Goal: Task Accomplishment & Management: Manage account settings

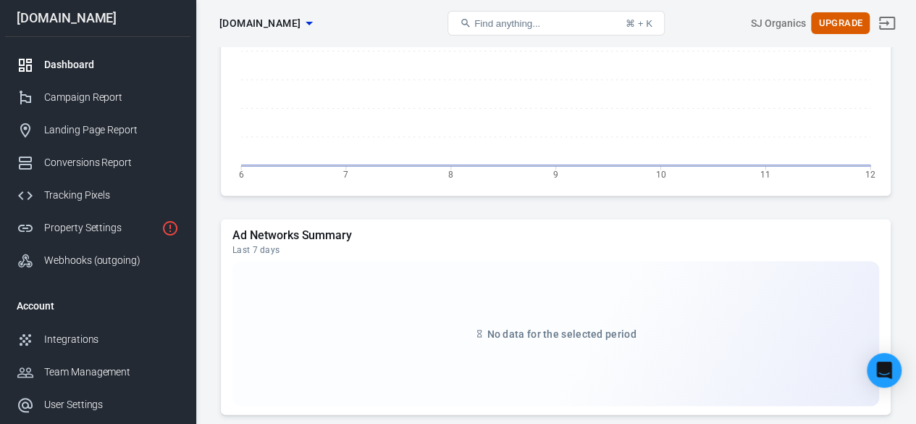
scroll to position [1667, 0]
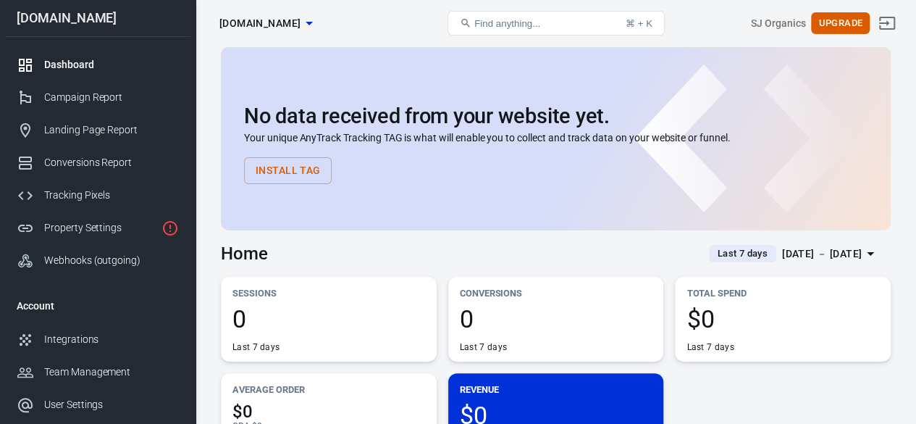
click at [301, 172] on button "Install Tag" at bounding box center [288, 170] width 88 height 27
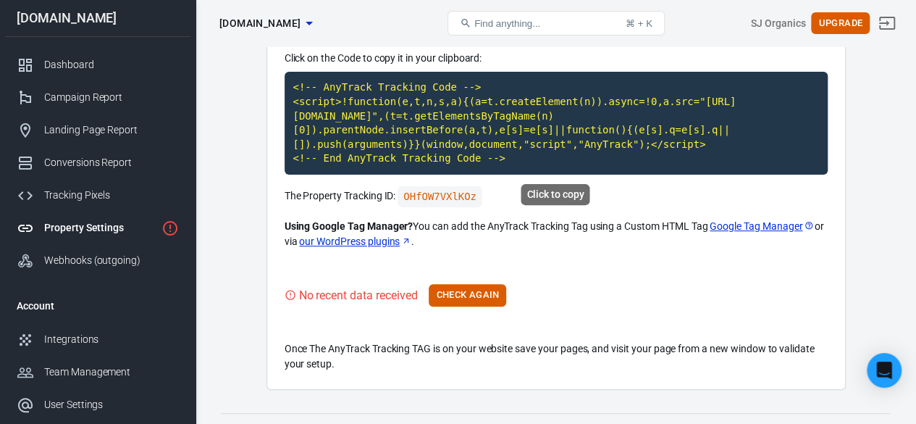
scroll to position [171, 0]
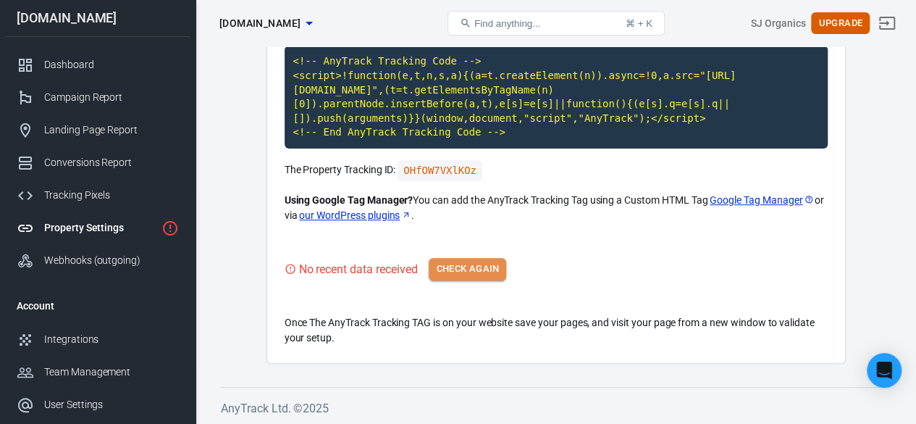
click at [490, 268] on button "Check Again" at bounding box center [467, 269] width 77 height 22
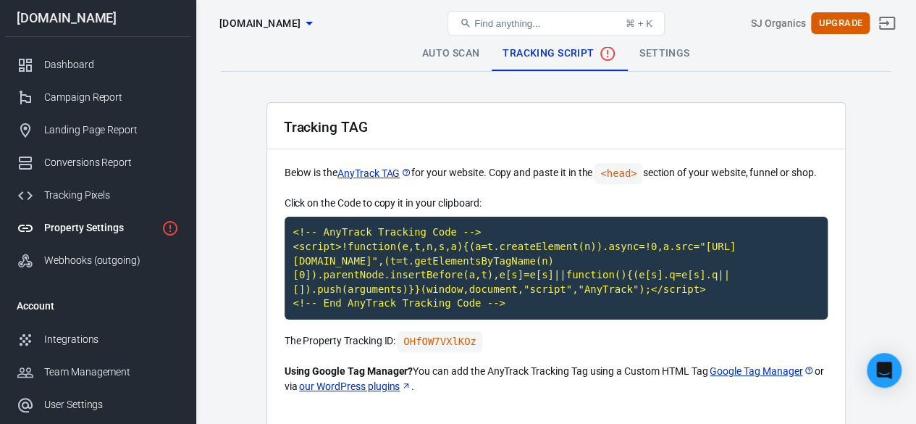
click at [455, 51] on link "Auto Scan" at bounding box center [451, 53] width 81 height 35
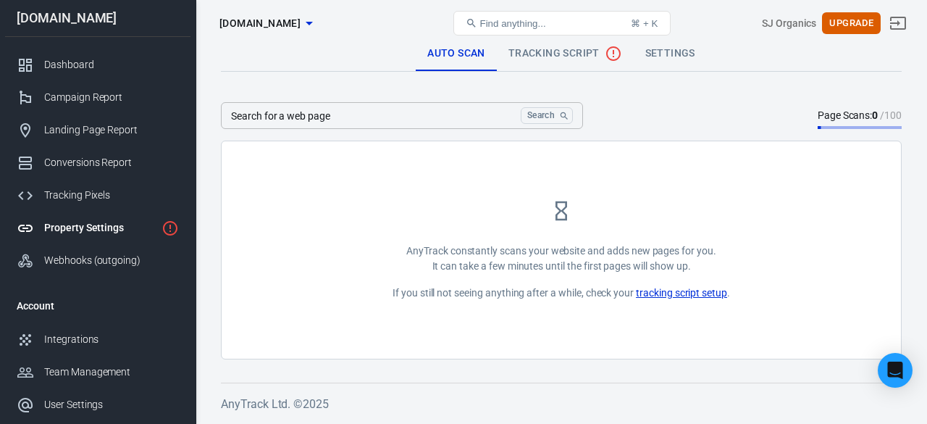
click at [561, 205] on icon at bounding box center [561, 210] width 23 height 23
click at [542, 47] on span "Tracking Script" at bounding box center [565, 53] width 114 height 17
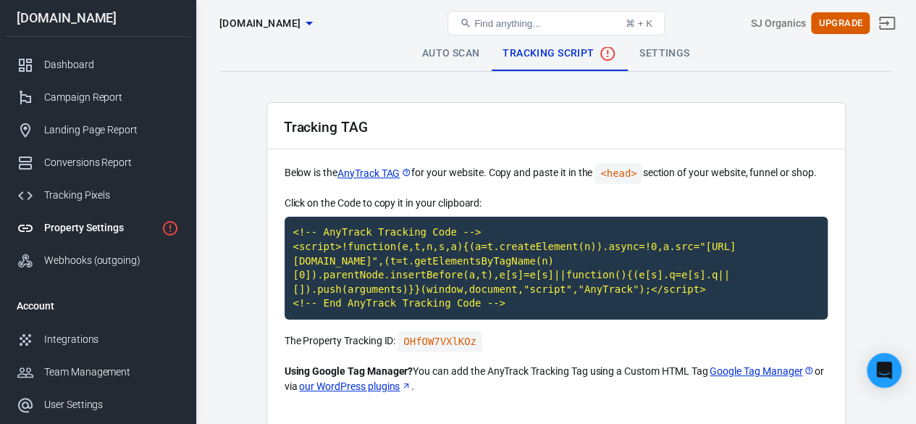
click at [655, 48] on link "Settings" at bounding box center [664, 53] width 73 height 35
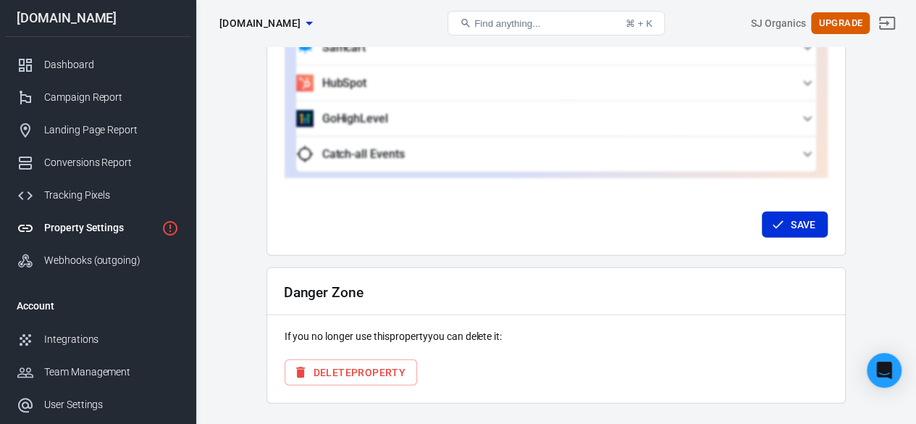
scroll to position [1537, 0]
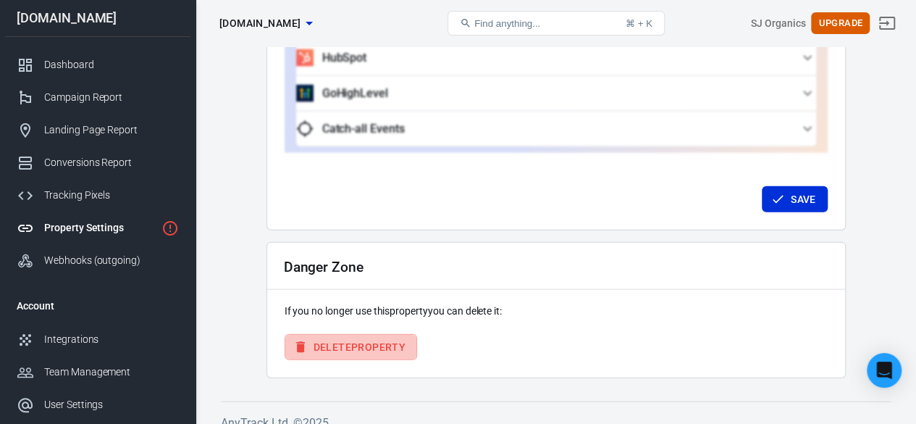
click at [315, 334] on button "Delete Property" at bounding box center [351, 347] width 133 height 27
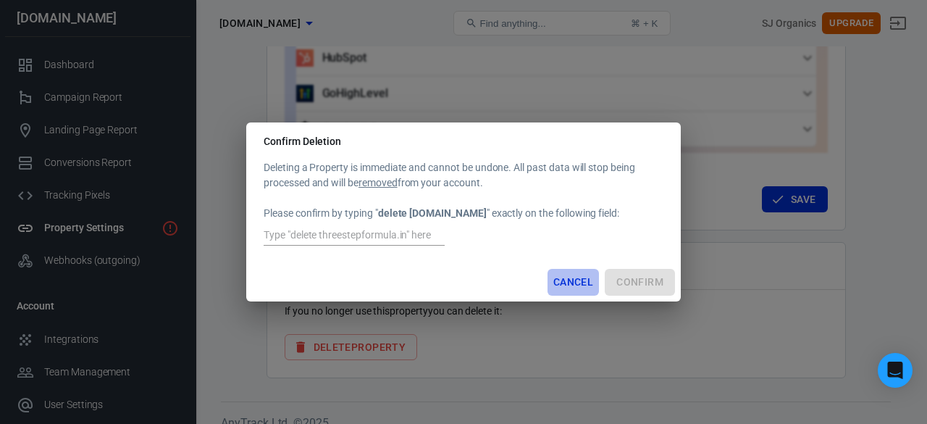
click at [572, 281] on button "Cancel" at bounding box center [572, 282] width 51 height 27
